Goal: Transaction & Acquisition: Purchase product/service

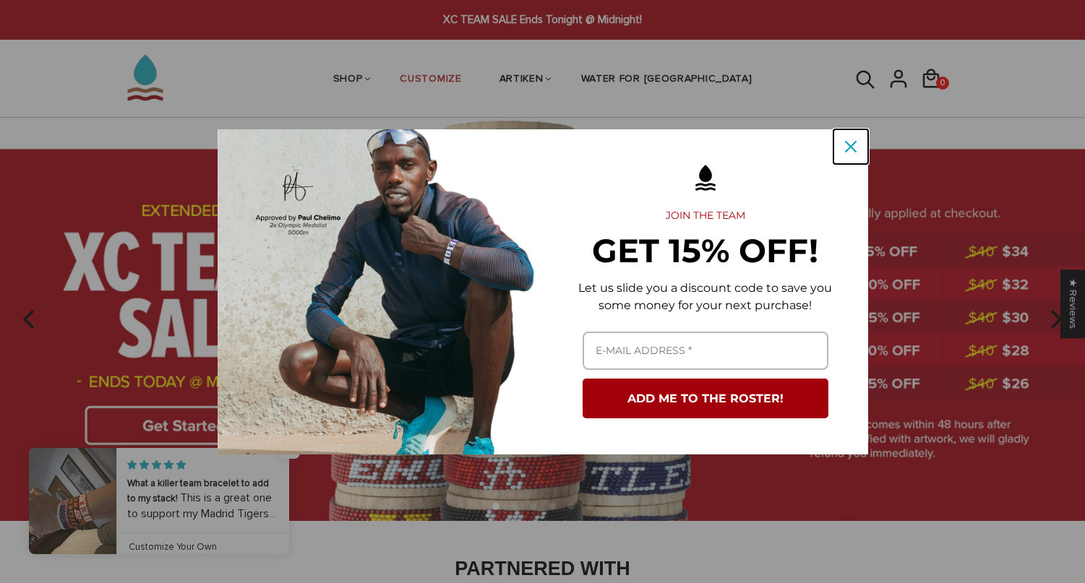
click at [848, 150] on icon "close icon" at bounding box center [851, 147] width 12 height 12
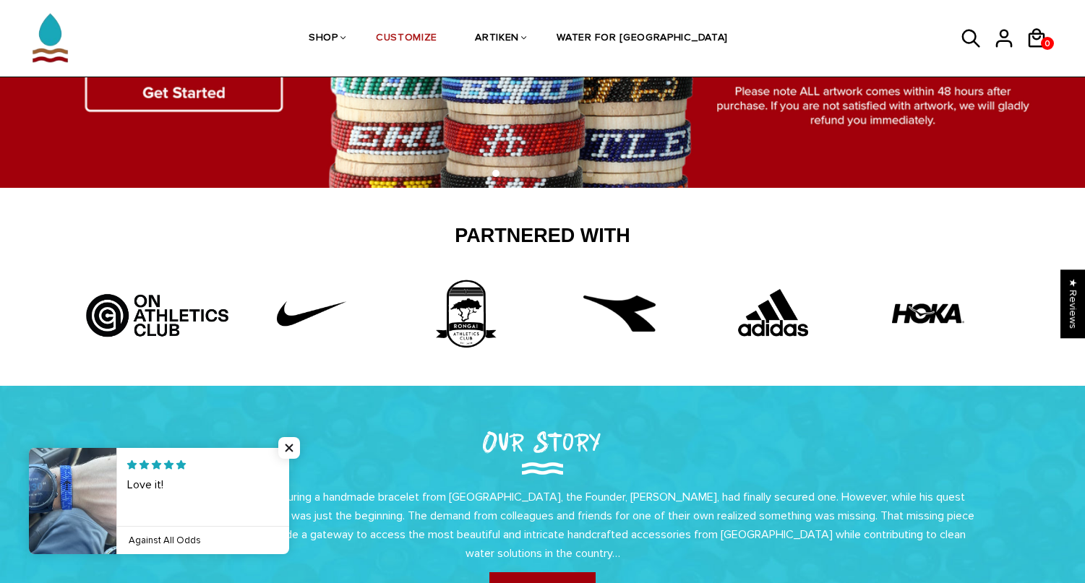
scroll to position [197, 0]
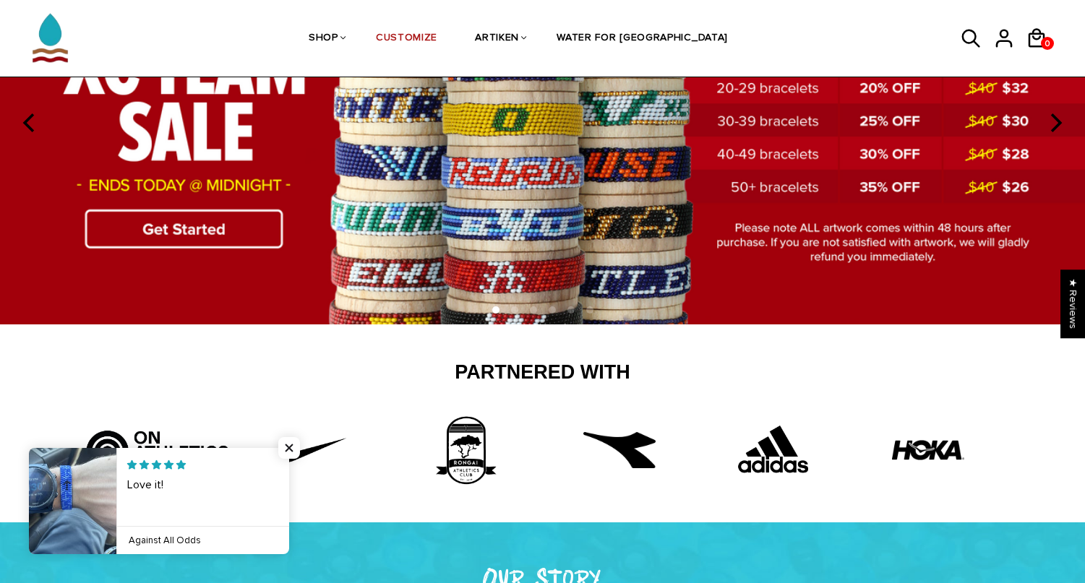
click at [200, 219] on img at bounding box center [542, 122] width 1085 height 403
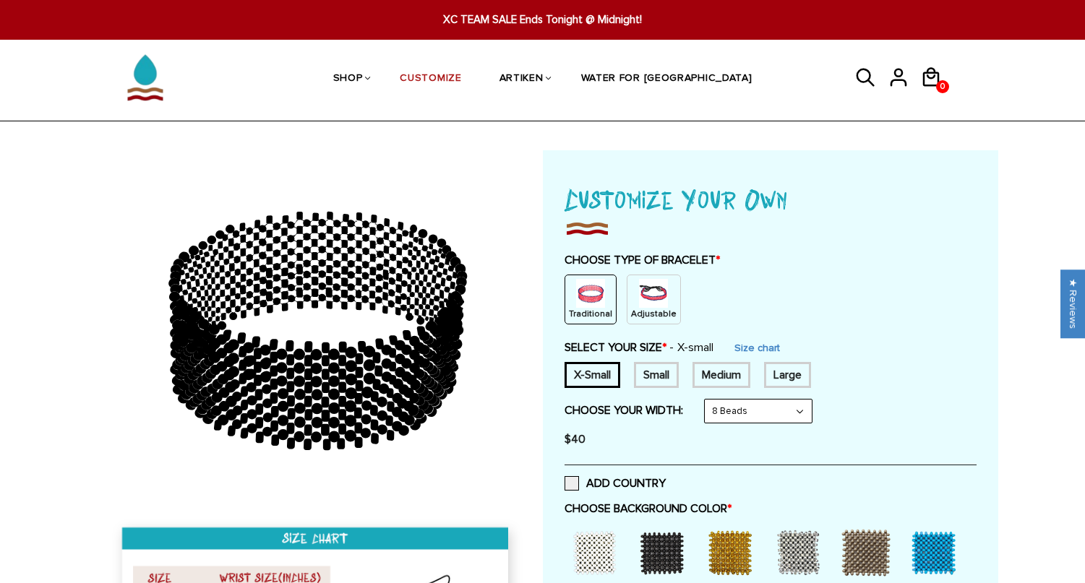
click at [639, 301] on img at bounding box center [653, 293] width 29 height 29
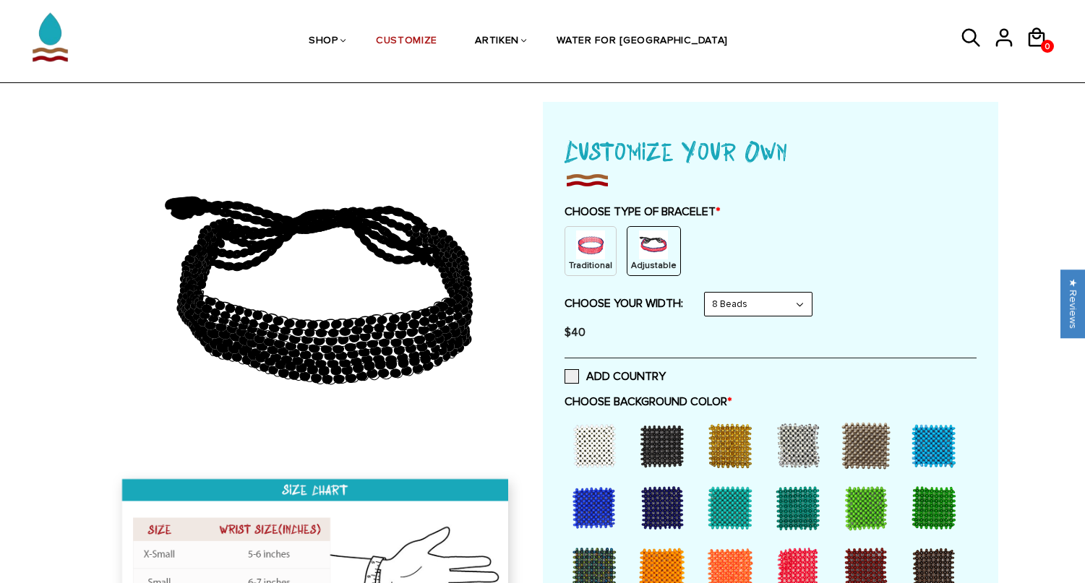
scroll to position [37, 0]
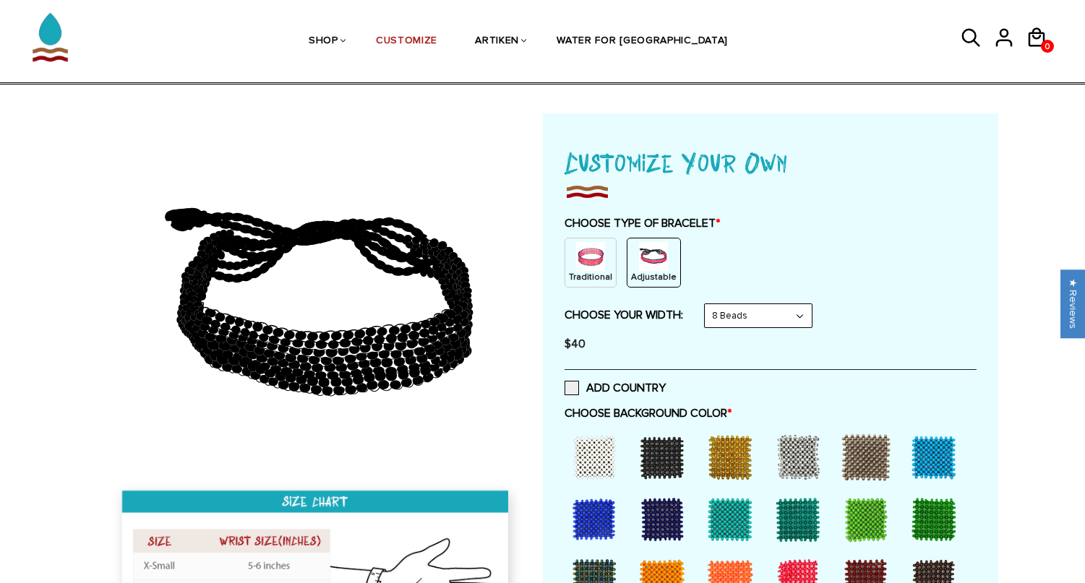
click at [730, 322] on select "8 Beads 6 Beads 10 Beads" at bounding box center [758, 315] width 107 height 23
select select "10-beads"
click at [708, 304] on select "8 Beads 6 Beads 10 Beads" at bounding box center [758, 315] width 107 height 23
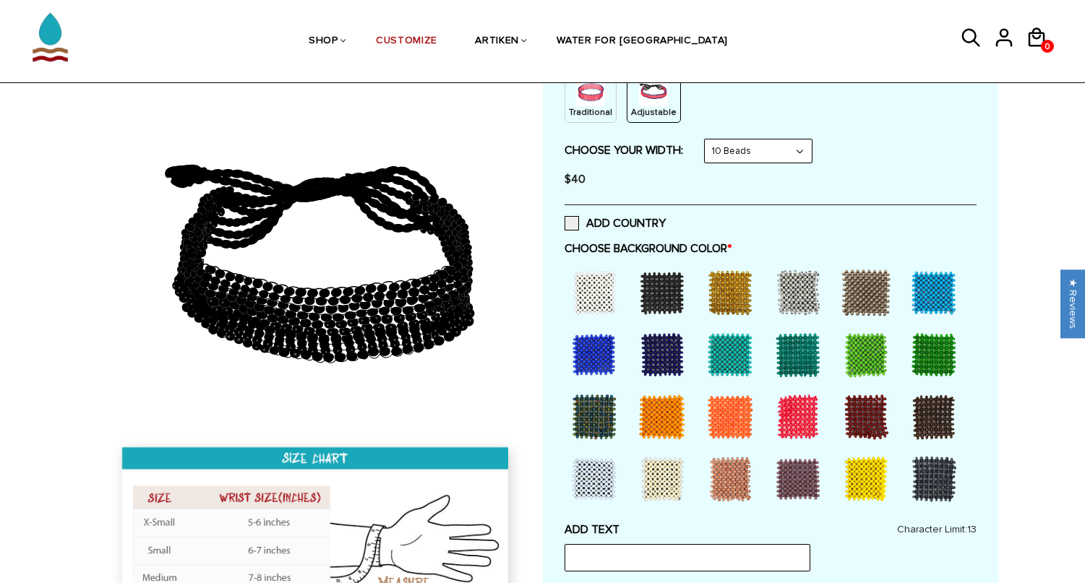
scroll to position [204, 0]
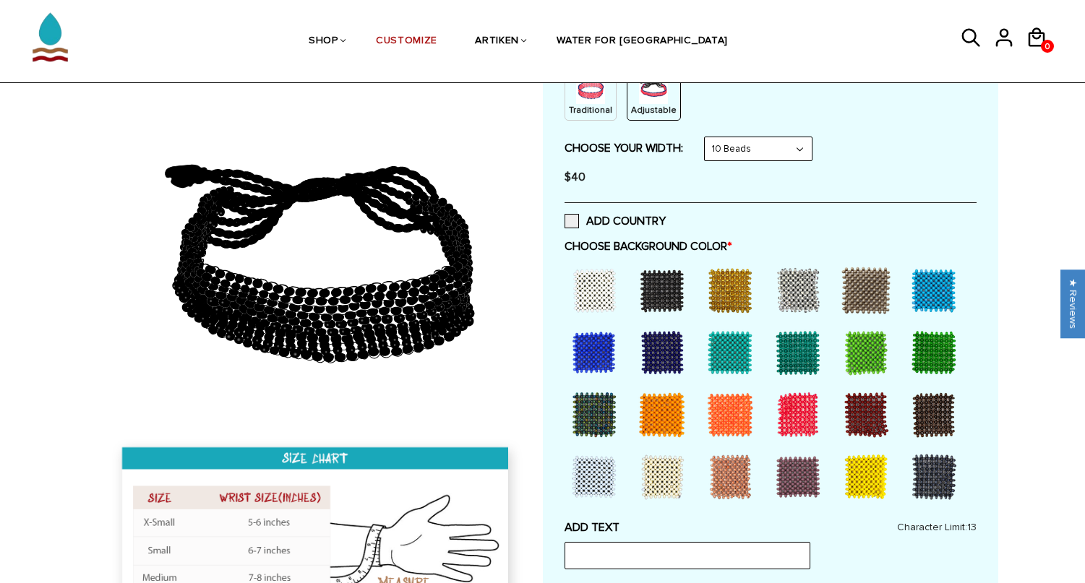
click at [595, 349] on div at bounding box center [594, 353] width 58 height 58
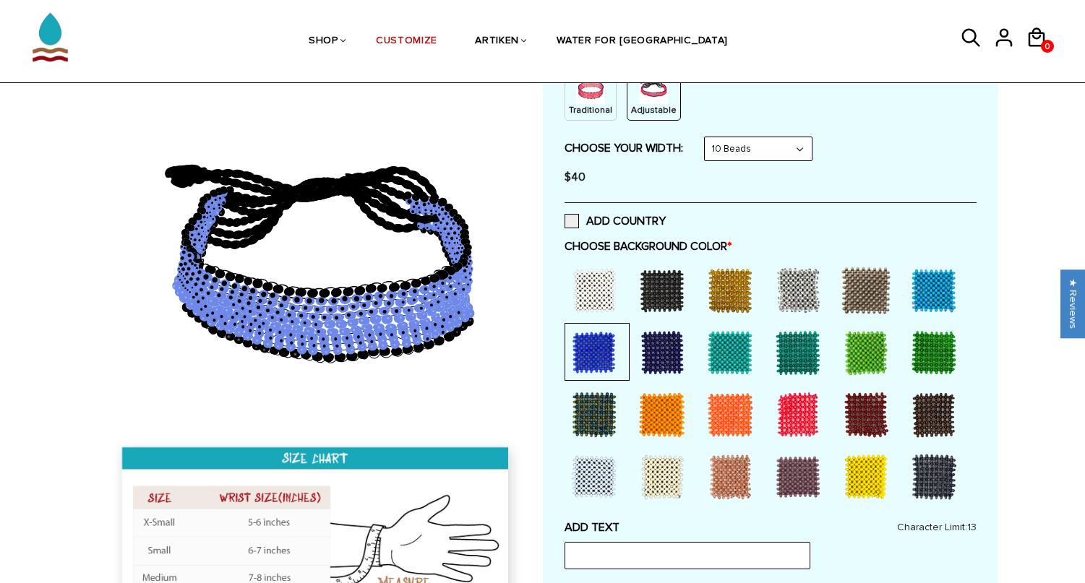
click at [673, 351] on div at bounding box center [662, 353] width 58 height 58
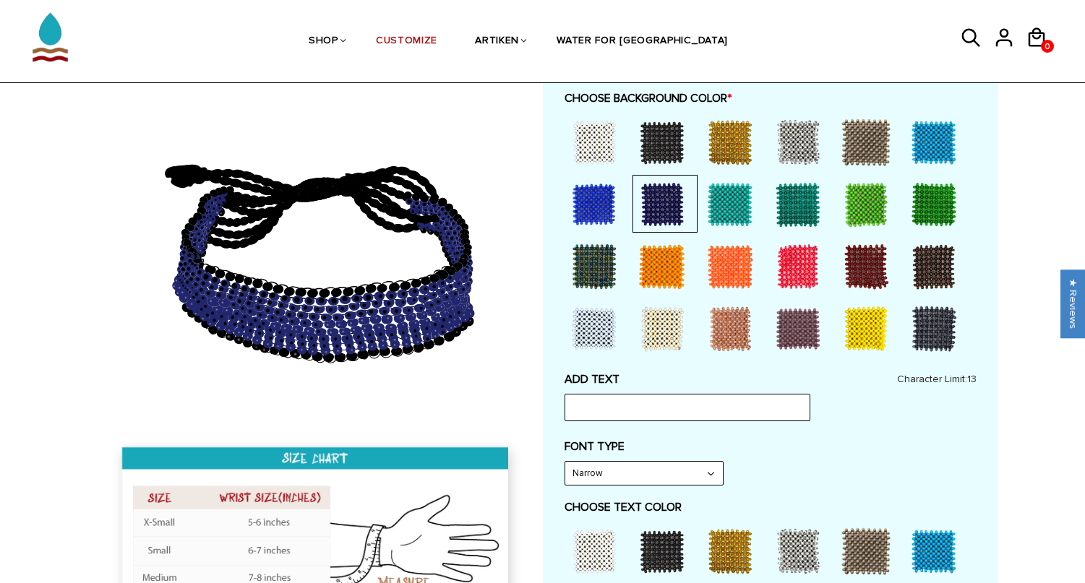
scroll to position [357, 0]
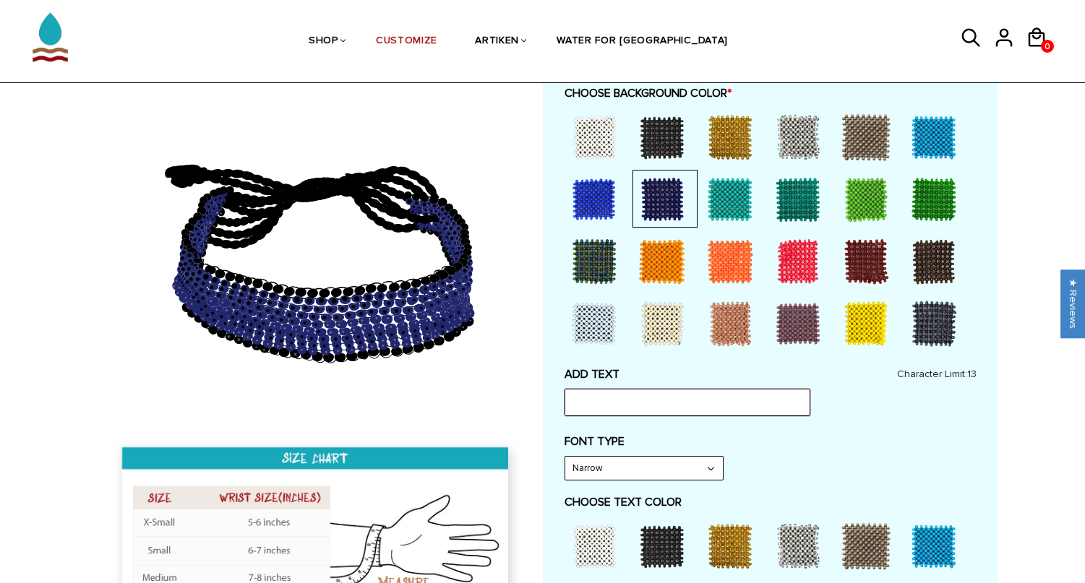
click at [615, 408] on input "text" at bounding box center [688, 402] width 246 height 27
type input "%"
drag, startPoint x: 602, startPoint y: 409, endPoint x: 570, endPoint y: 406, distance: 32.7
click at [570, 407] on input "5Ps" at bounding box center [688, 402] width 246 height 27
type input "Belen XC"
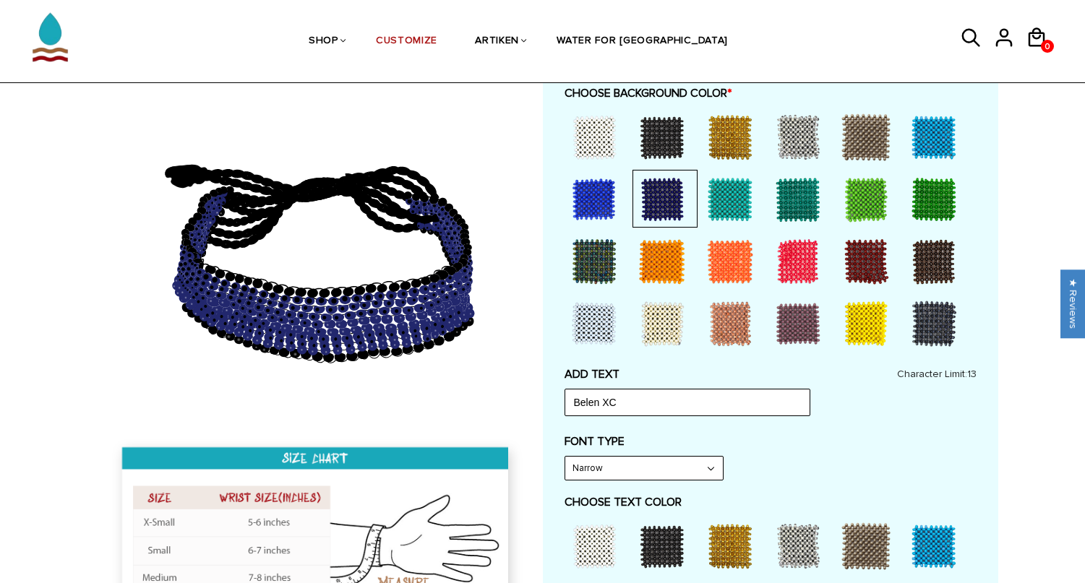
click at [601, 473] on select "Narrow Bold" at bounding box center [644, 468] width 158 height 23
click at [583, 458] on select "Narrow Bold" at bounding box center [644, 468] width 158 height 23
select select "Bold"
click at [565, 457] on select "Narrow Bold" at bounding box center [644, 468] width 158 height 23
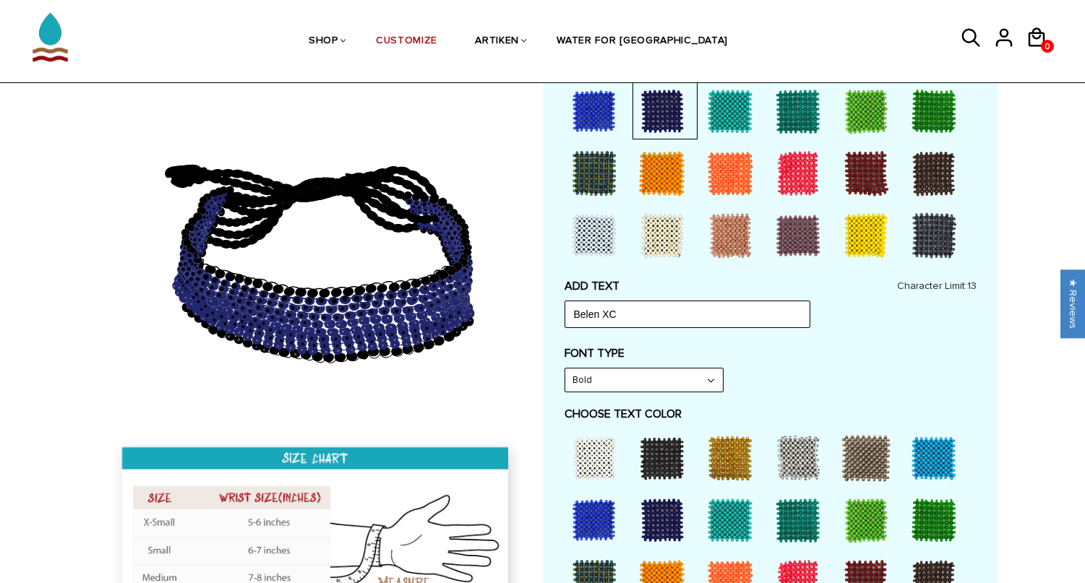
scroll to position [449, 0]
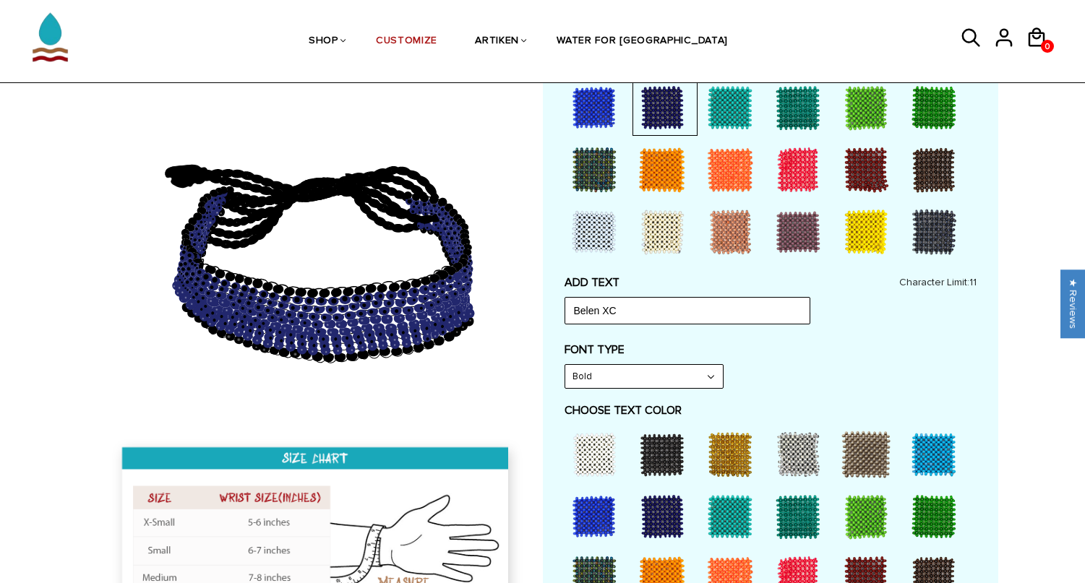
click at [728, 455] on div at bounding box center [730, 455] width 58 height 58
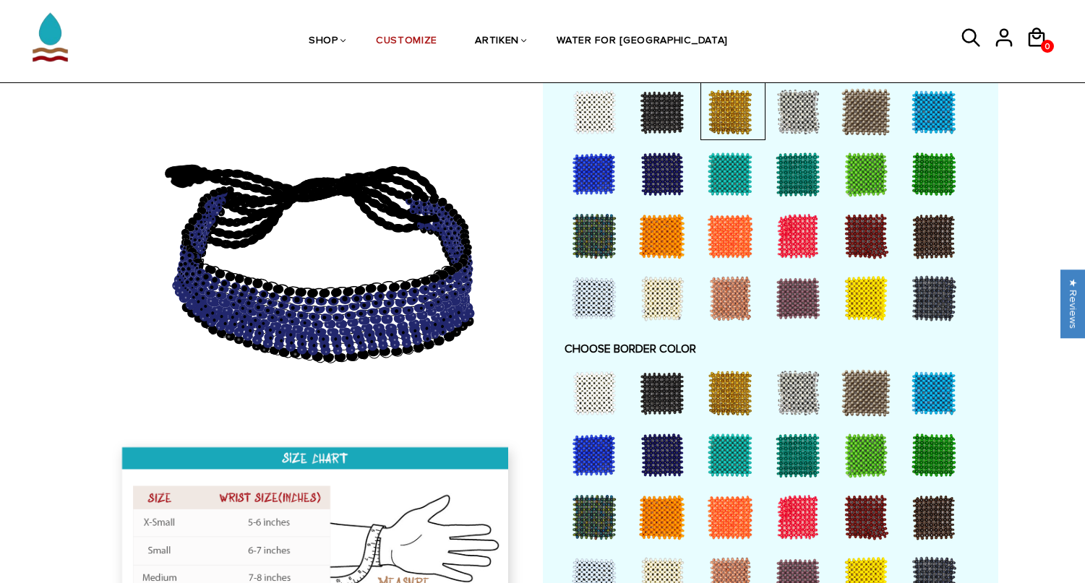
scroll to position [797, 0]
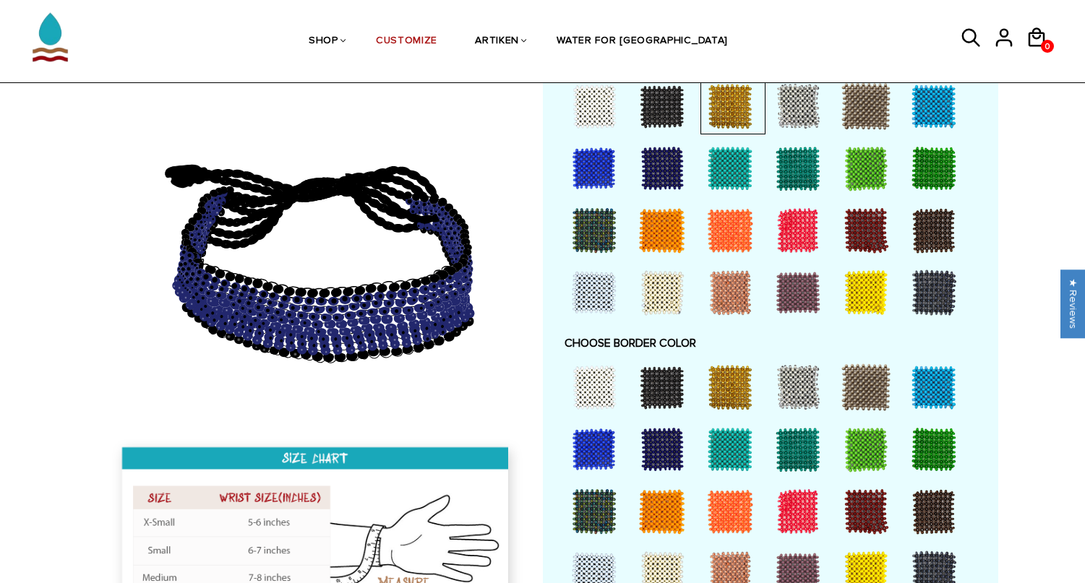
click at [723, 395] on div at bounding box center [730, 388] width 58 height 58
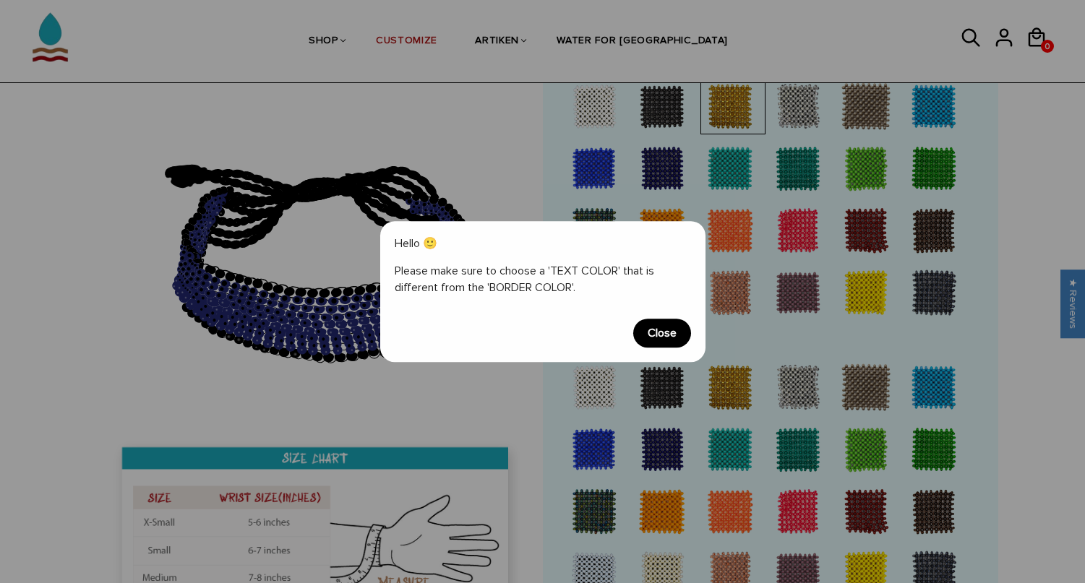
click at [670, 335] on span "Close" at bounding box center [662, 333] width 58 height 29
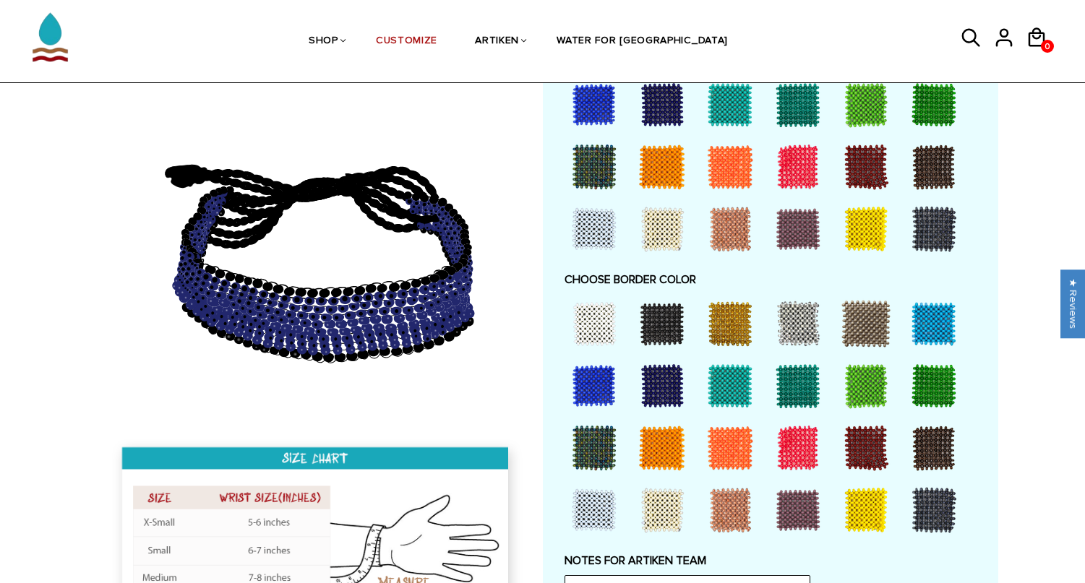
scroll to position [901, 0]
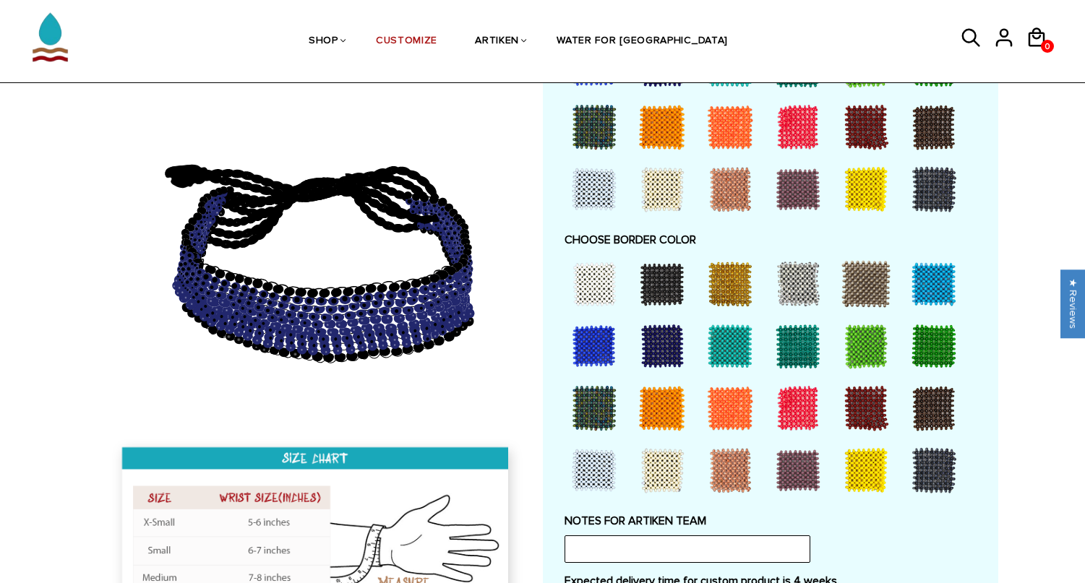
click at [668, 413] on div at bounding box center [662, 409] width 58 height 58
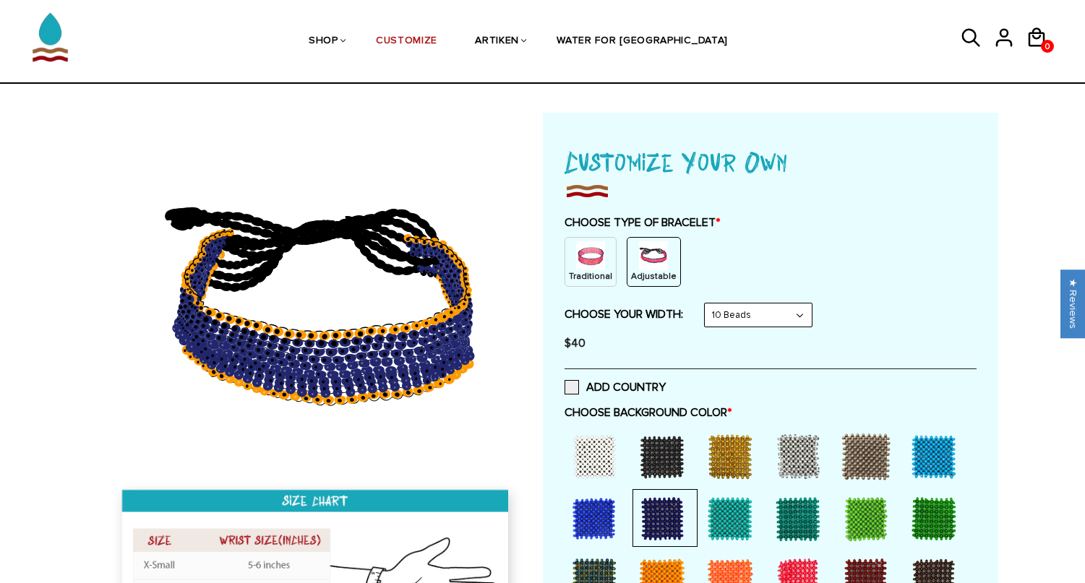
scroll to position [0, 0]
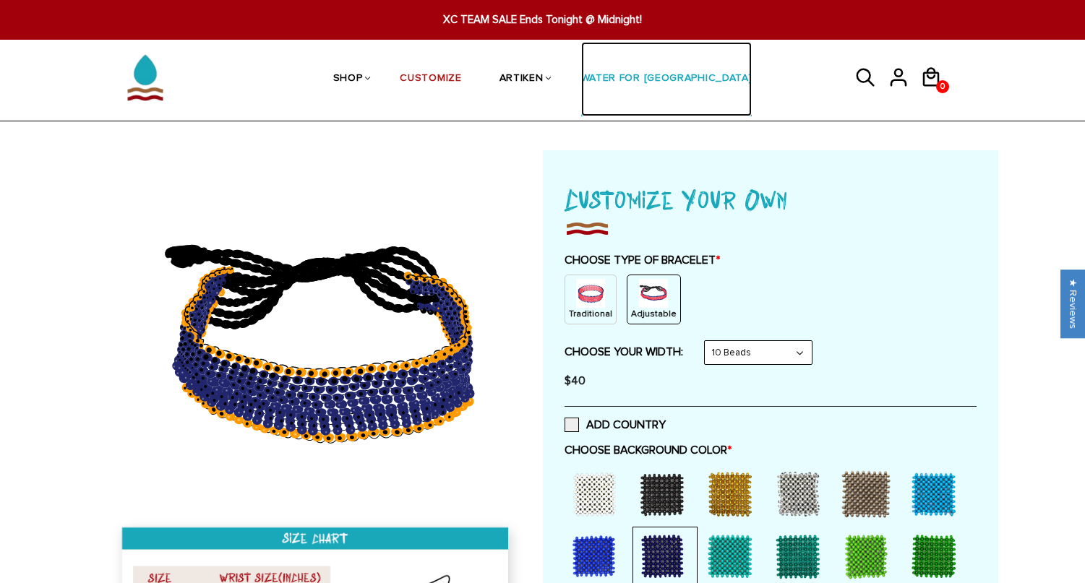
click at [635, 82] on link "WATER FOR [GEOGRAPHIC_DATA]" at bounding box center [666, 79] width 171 height 74
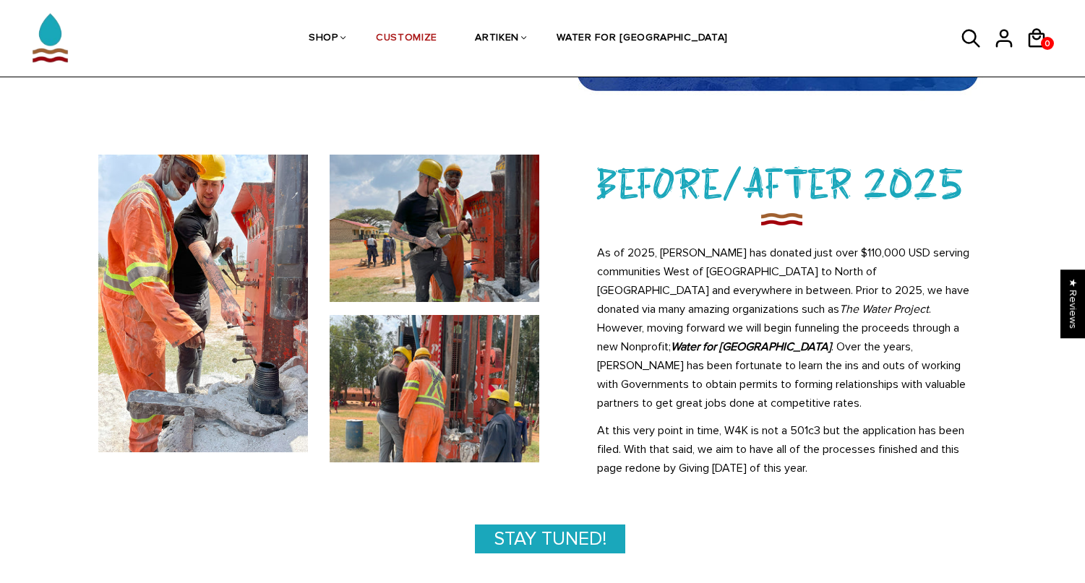
scroll to position [732, 0]
